Goal: Transaction & Acquisition: Purchase product/service

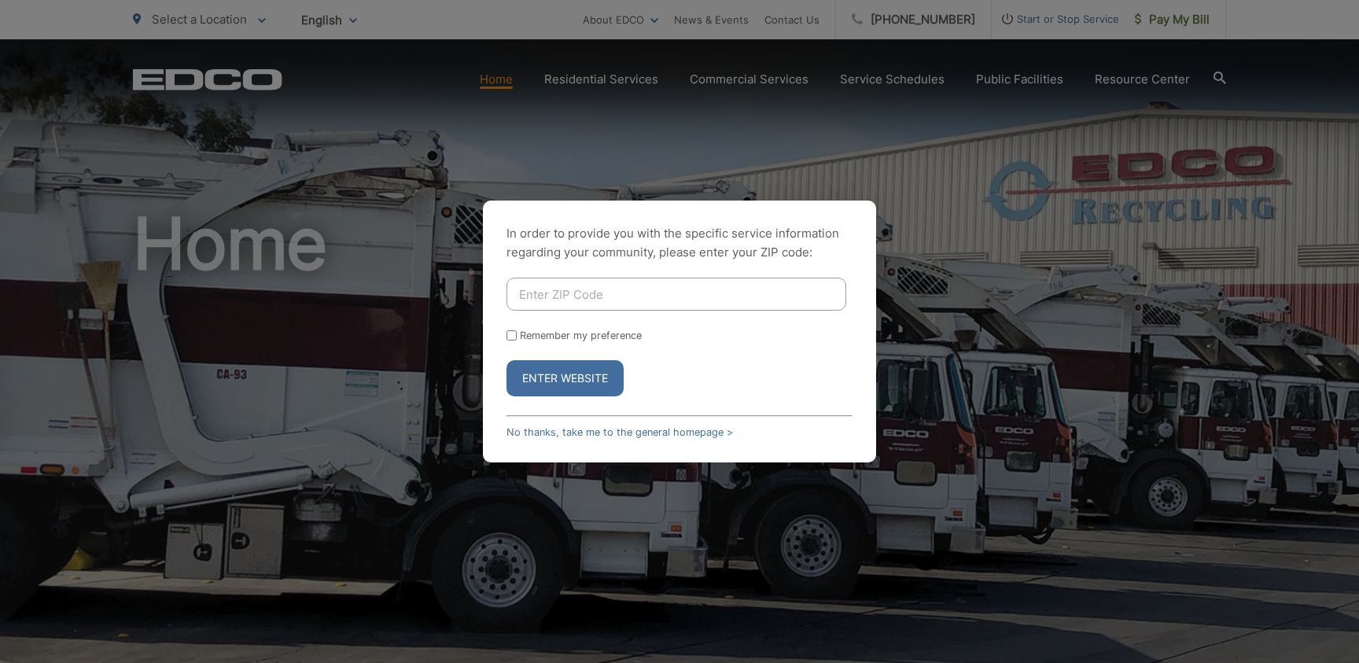
click at [628, 290] on input "Enter ZIP Code" at bounding box center [676, 294] width 340 height 33
type input "92069"
click at [557, 377] on button "Enter Website" at bounding box center [564, 378] width 117 height 36
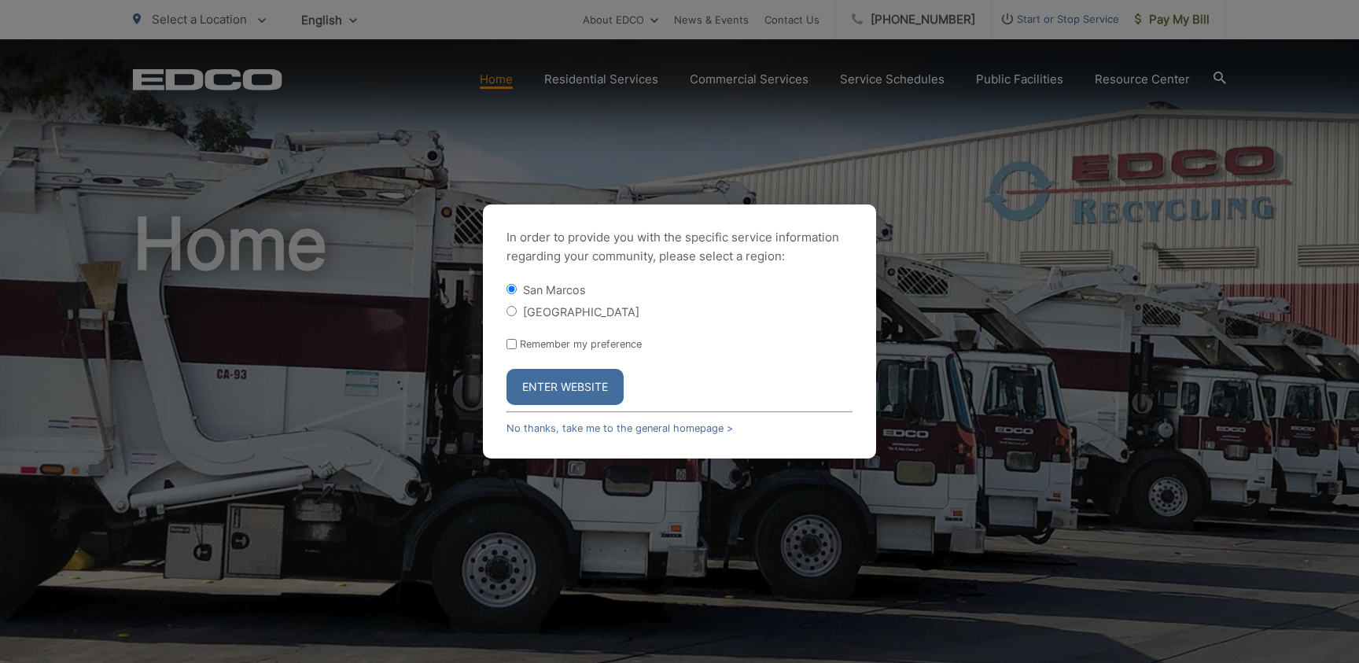
click at [571, 377] on button "Enter Website" at bounding box center [564, 387] width 117 height 36
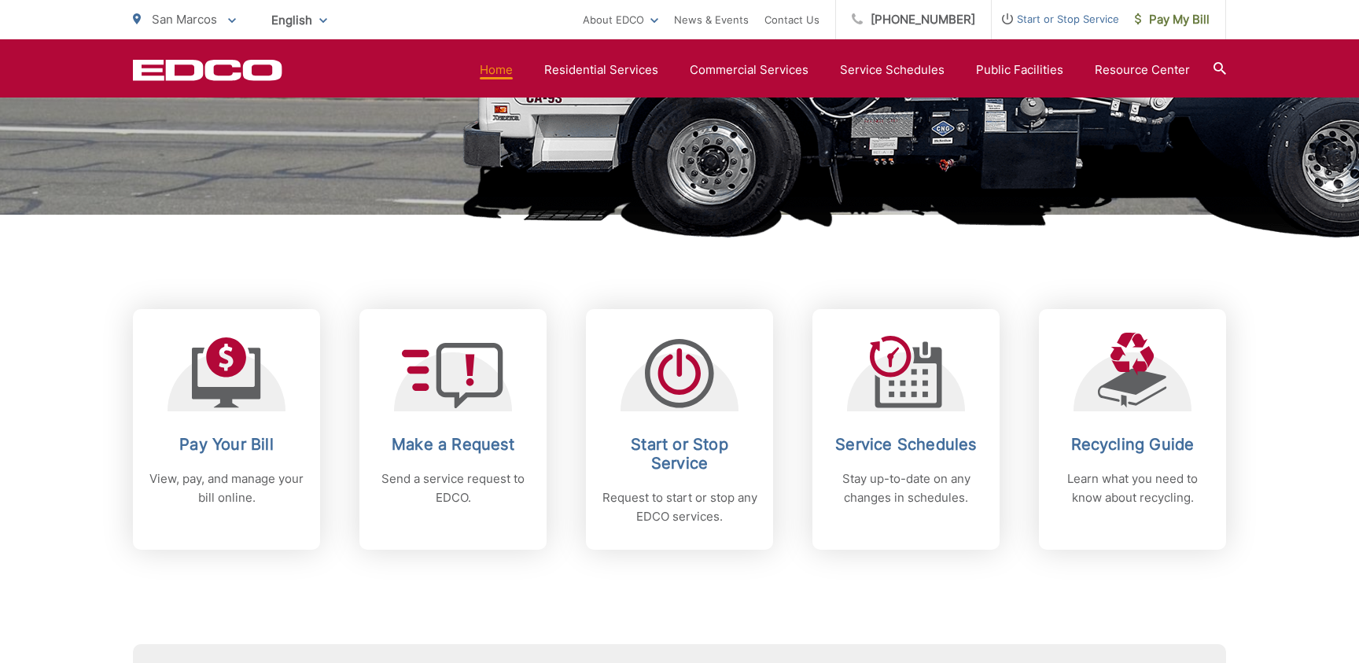
scroll to position [476, 0]
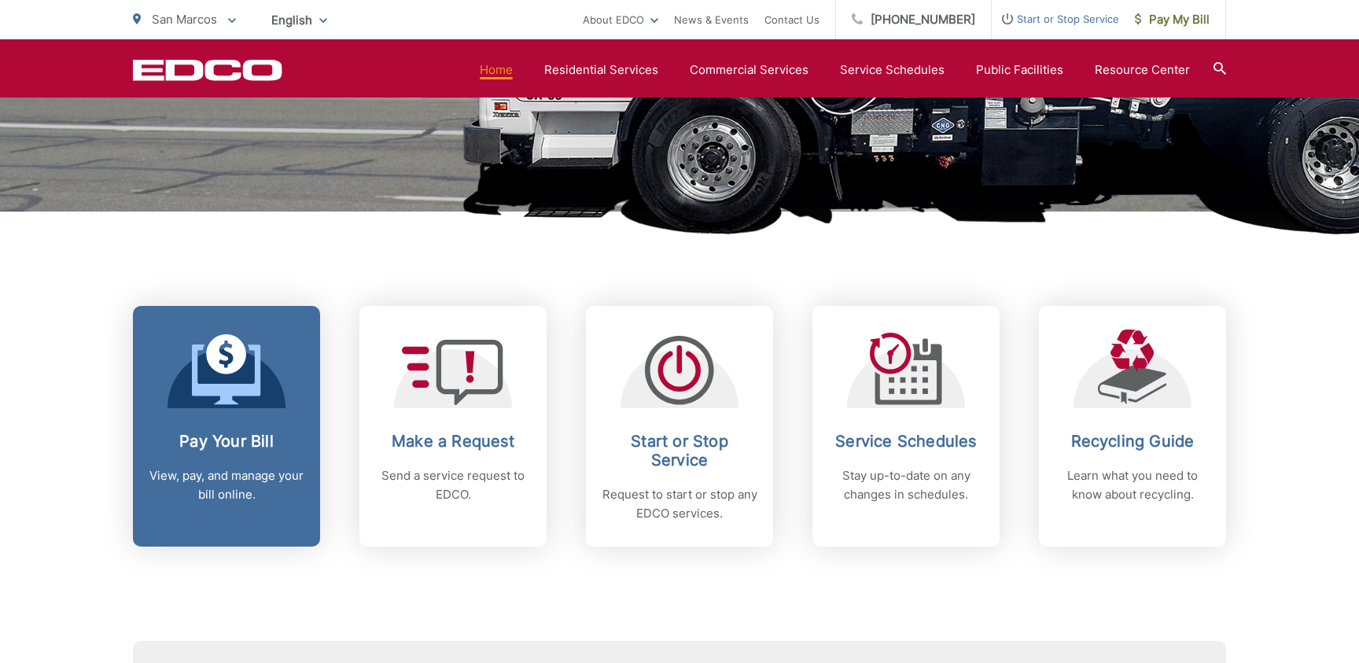
click at [207, 373] on icon at bounding box center [226, 369] width 69 height 71
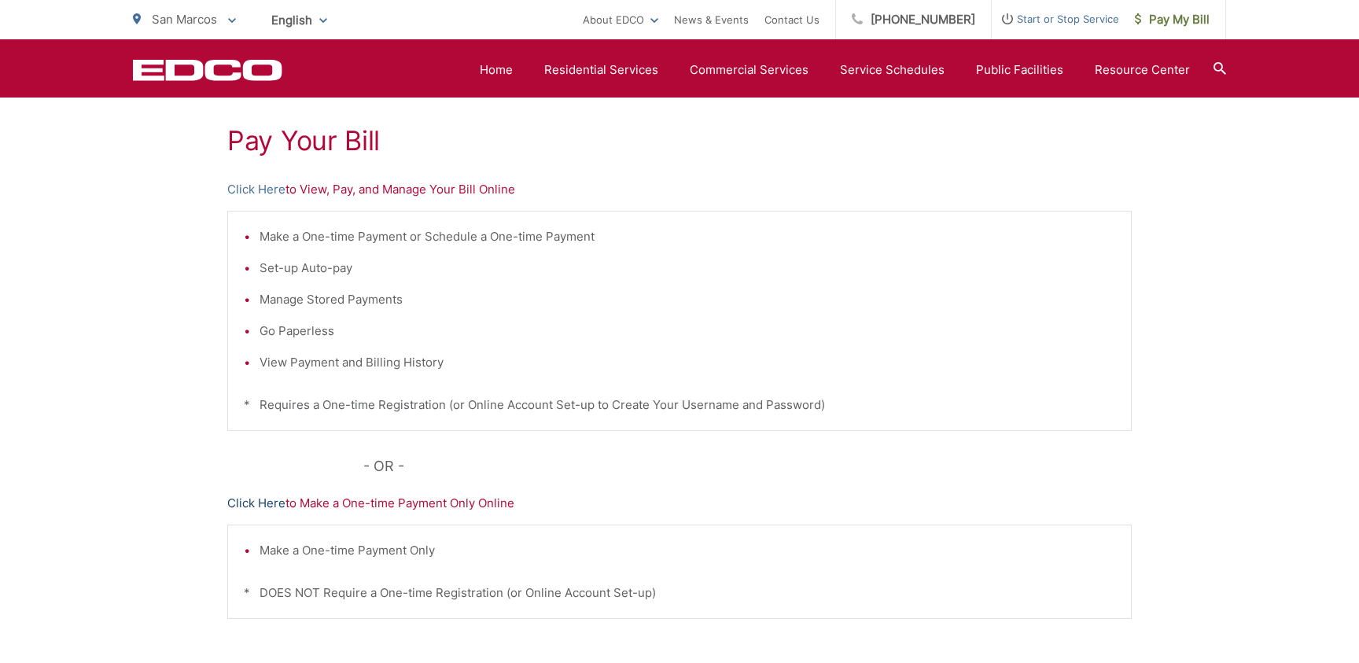
scroll to position [273, 0]
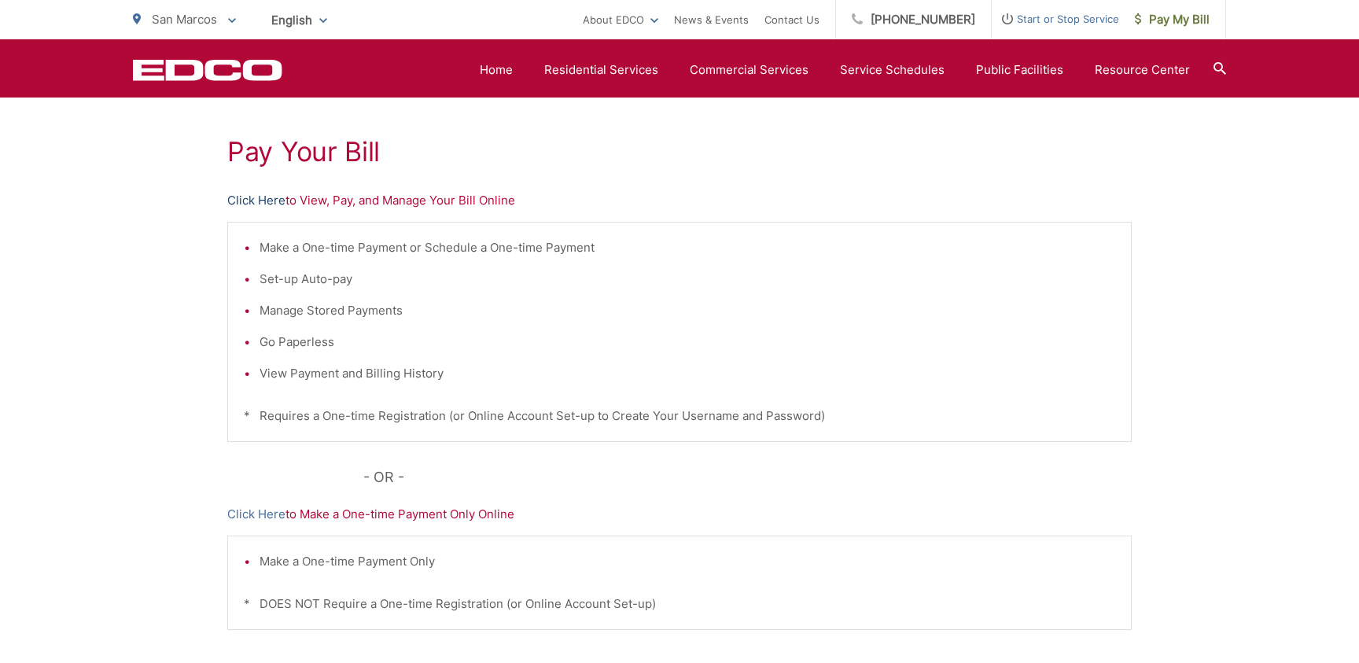
click at [261, 200] on link "Click Here" at bounding box center [256, 200] width 58 height 19
click at [1167, 20] on span "Pay My Bill" at bounding box center [1172, 19] width 75 height 19
